Goal: Information Seeking & Learning: Learn about a topic

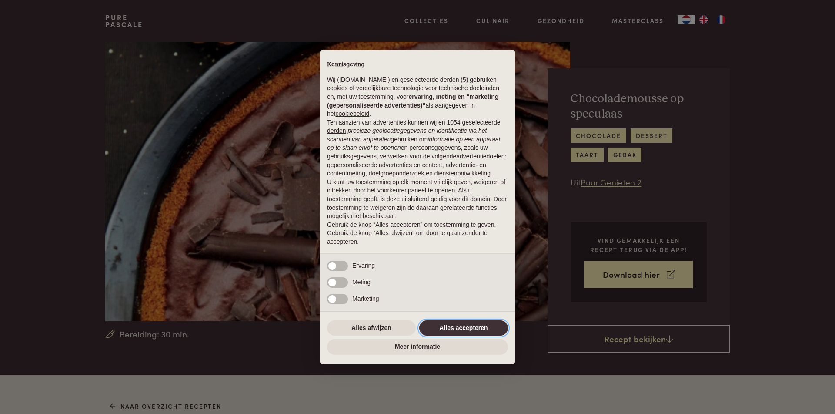
click at [486, 330] on button "Alles accepteren" at bounding box center [463, 328] width 89 height 16
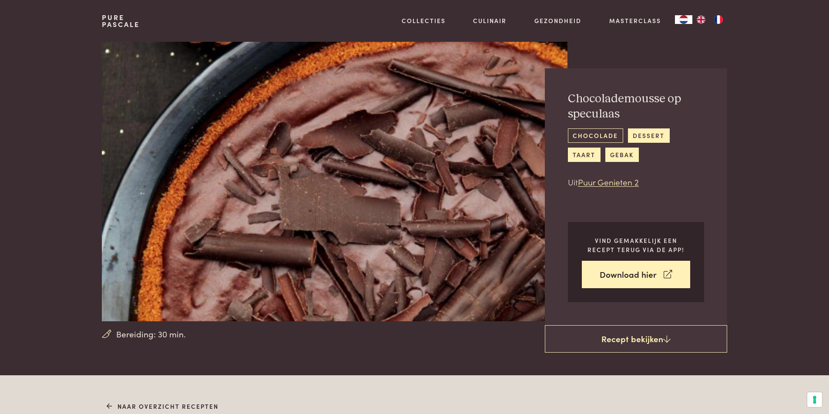
click at [583, 135] on link "chocolade" at bounding box center [595, 135] width 55 height 14
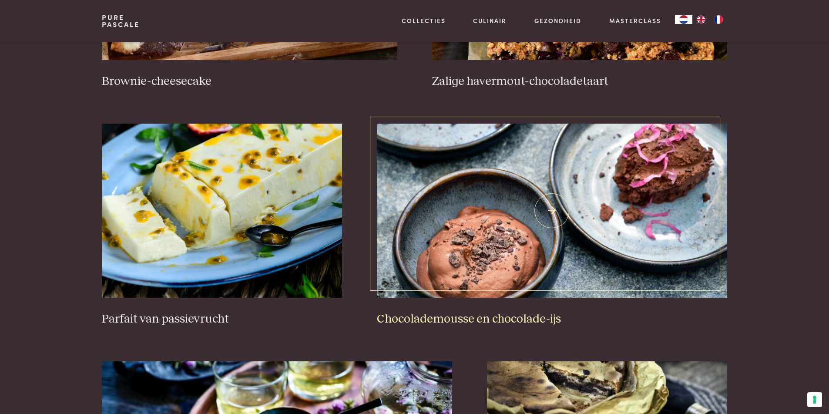
scroll to position [519, 0]
click at [476, 263] on img at bounding box center [552, 211] width 350 height 174
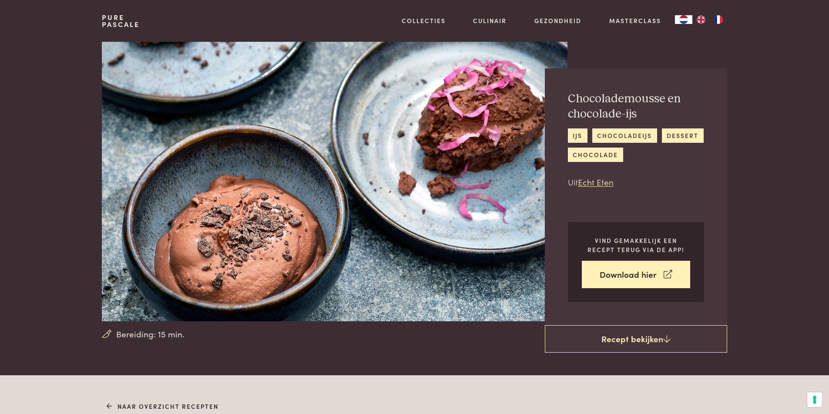
click at [258, 261] on img at bounding box center [334, 181] width 465 height 279
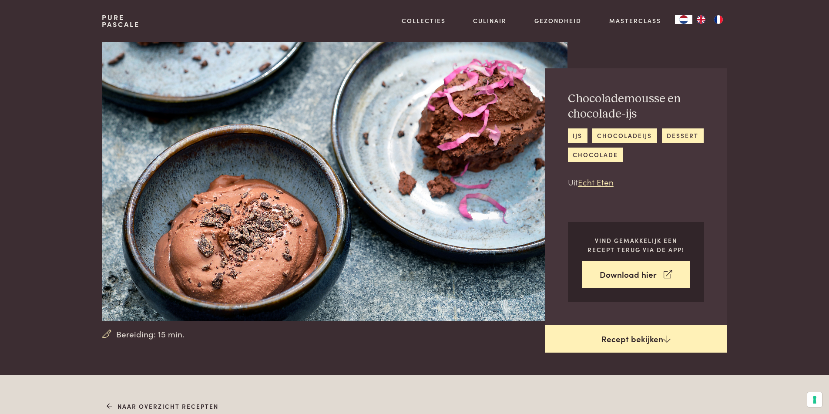
click at [653, 343] on link "Recept bekijken" at bounding box center [636, 339] width 182 height 28
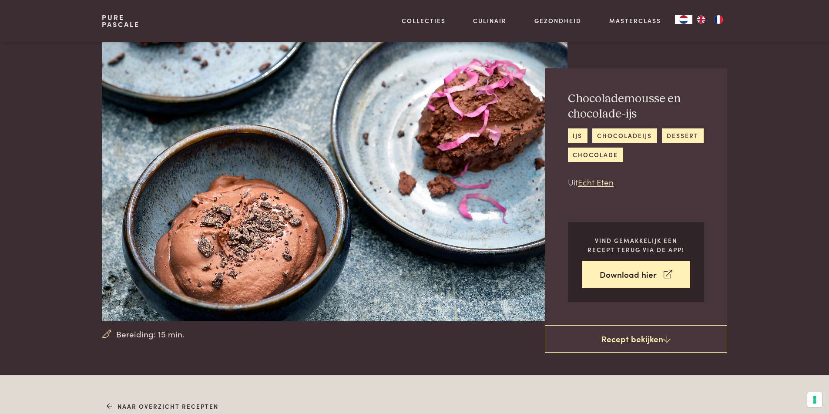
scroll to position [375, 0]
